Goal: Transaction & Acquisition: Purchase product/service

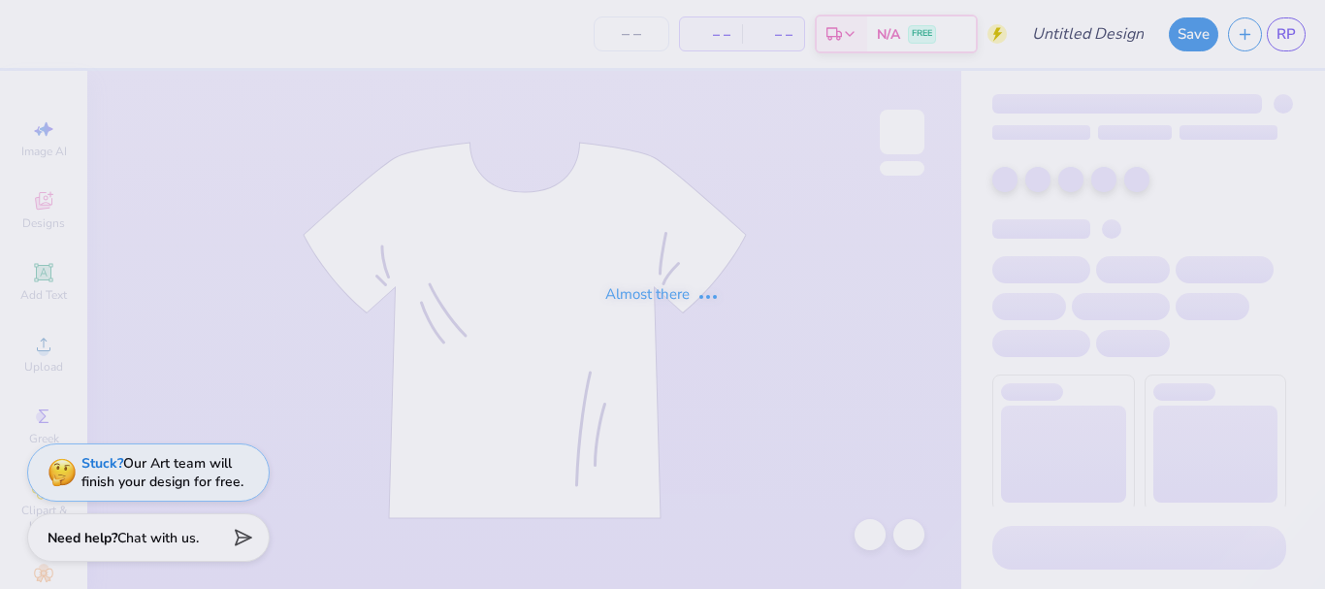
type input "diverse"
type input "42"
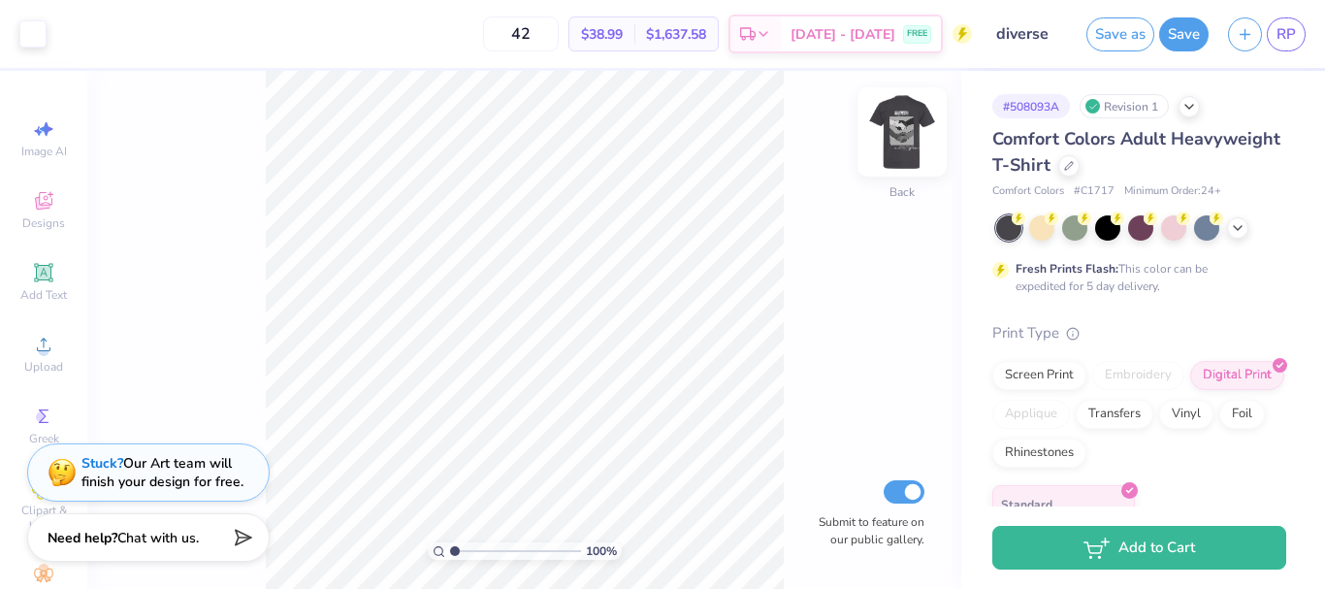
click at [894, 152] on img at bounding box center [902, 132] width 78 height 78
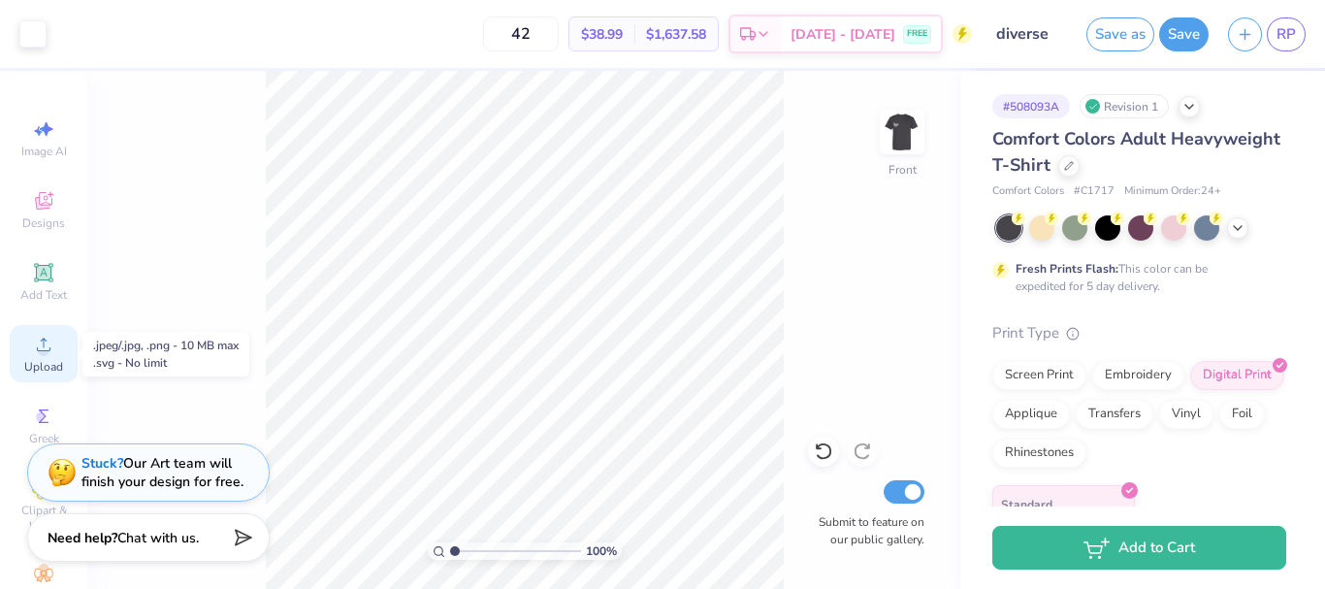
click at [38, 353] on circle at bounding box center [43, 350] width 11 height 11
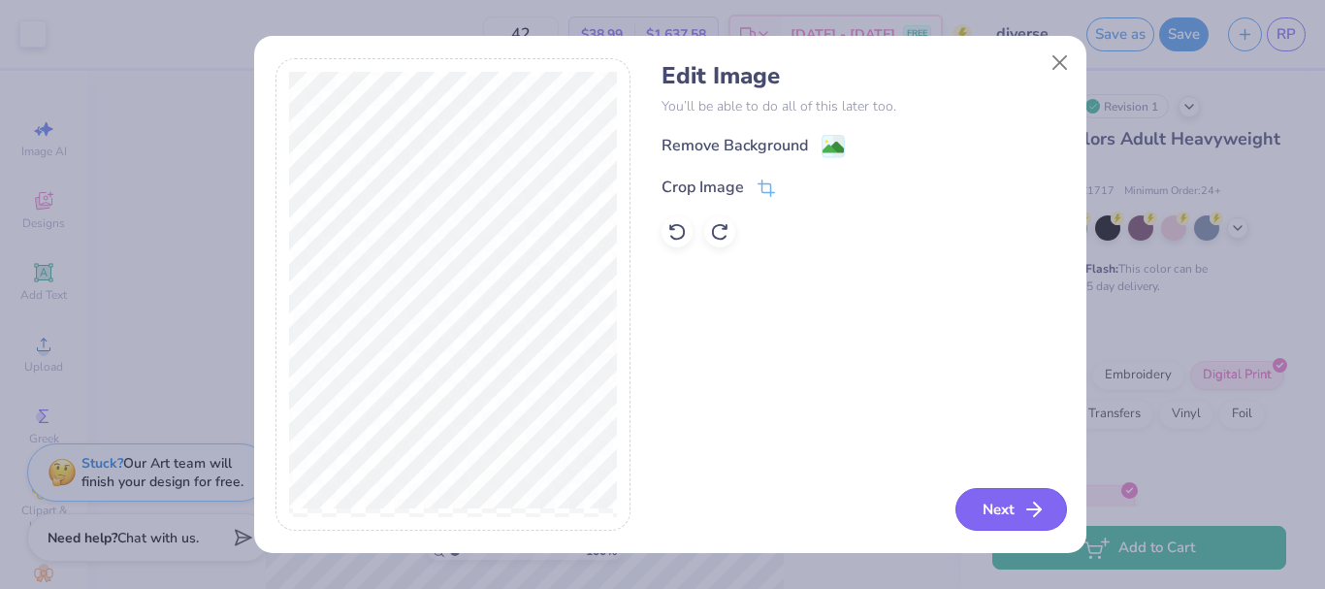
click at [1024, 503] on icon "button" at bounding box center [1034, 509] width 23 height 23
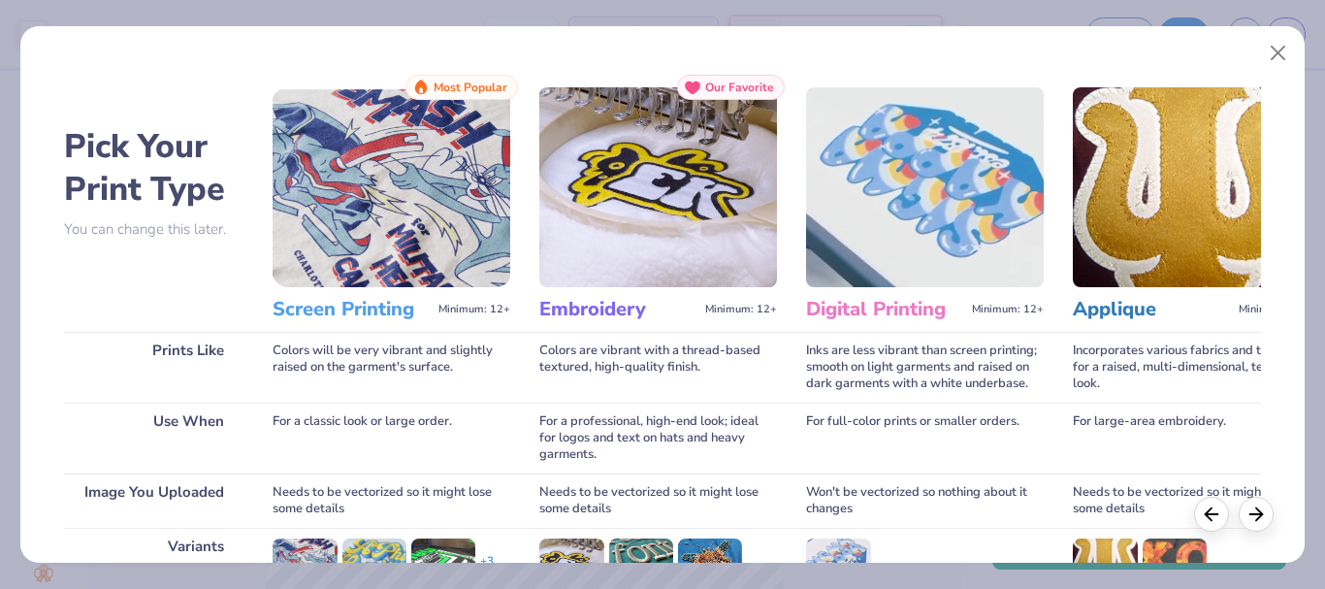
scroll to position [281, 0]
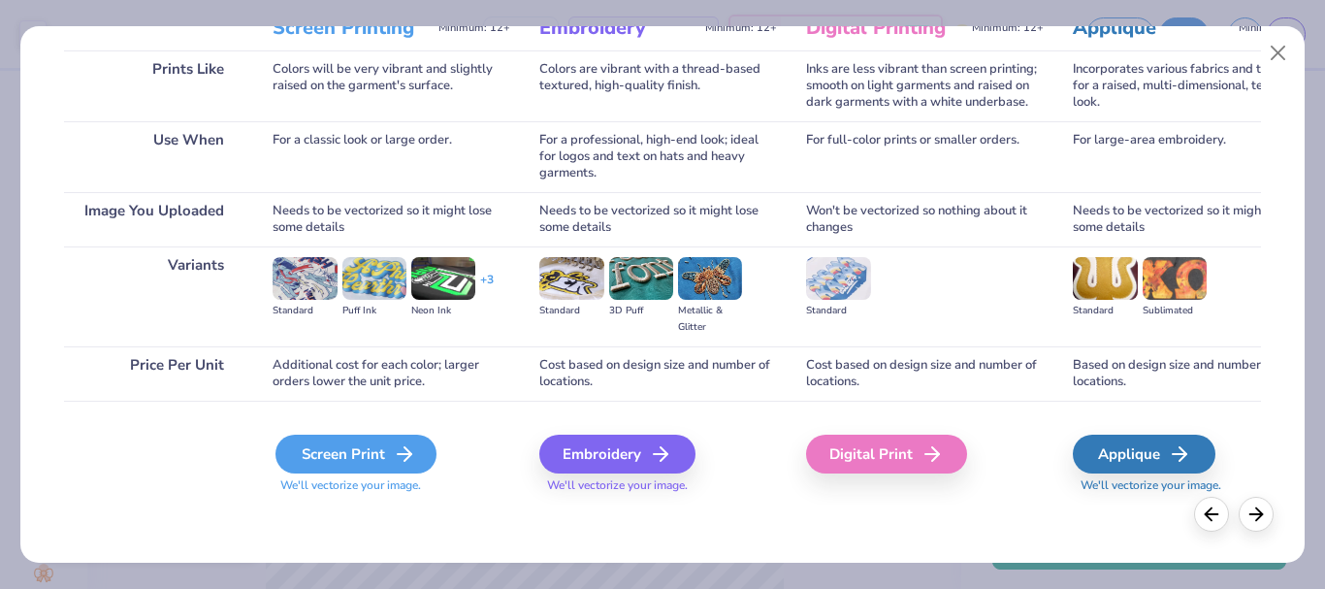
click at [392, 441] on div "Screen Print" at bounding box center [356, 454] width 161 height 39
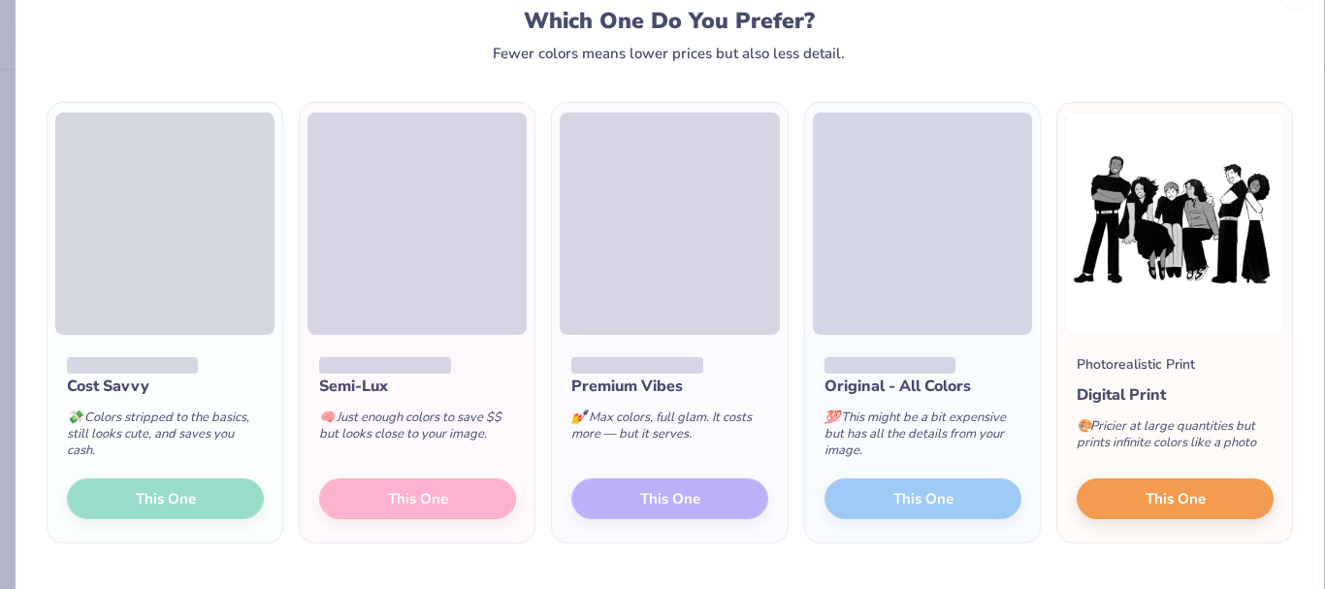
scroll to position [64, 0]
